Goal: Find specific page/section: Find specific page/section

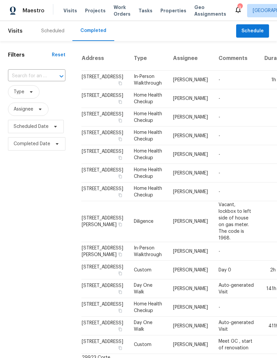
click at [57, 31] on div "Scheduled" at bounding box center [52, 31] width 23 height 7
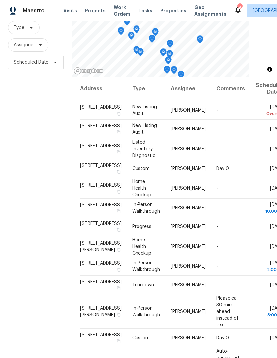
click at [171, 11] on span "Properties" at bounding box center [174, 10] width 26 height 7
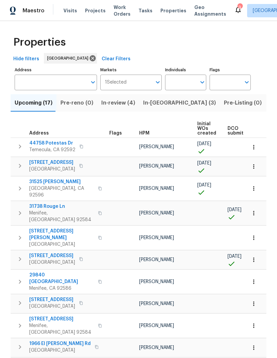
click at [183, 85] on input "Individuals" at bounding box center [180, 83] width 31 height 16
type input "[PERSON_NAME]"
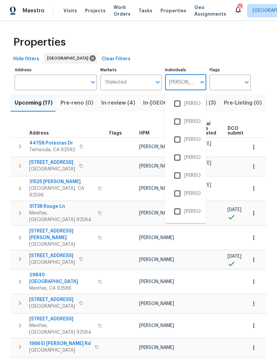
click at [192, 137] on li "[PERSON_NAME]" at bounding box center [186, 139] width 31 height 14
